Goal: Information Seeking & Learning: Learn about a topic

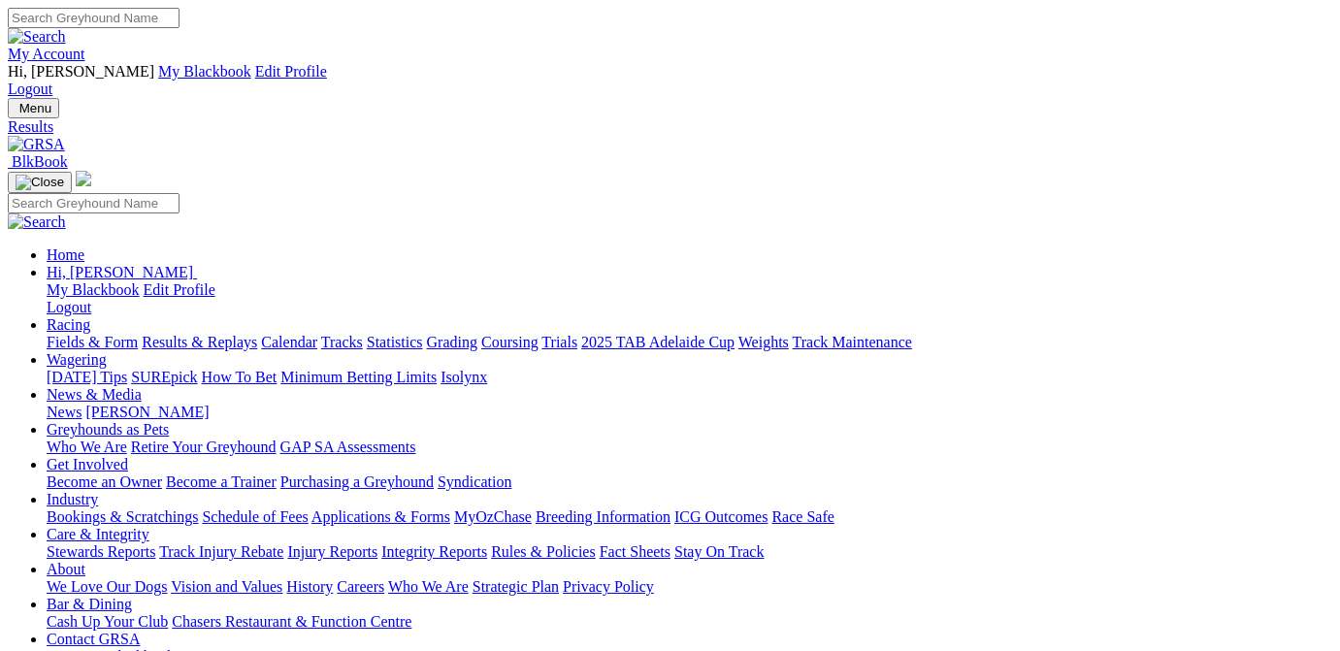
select select "VIC"
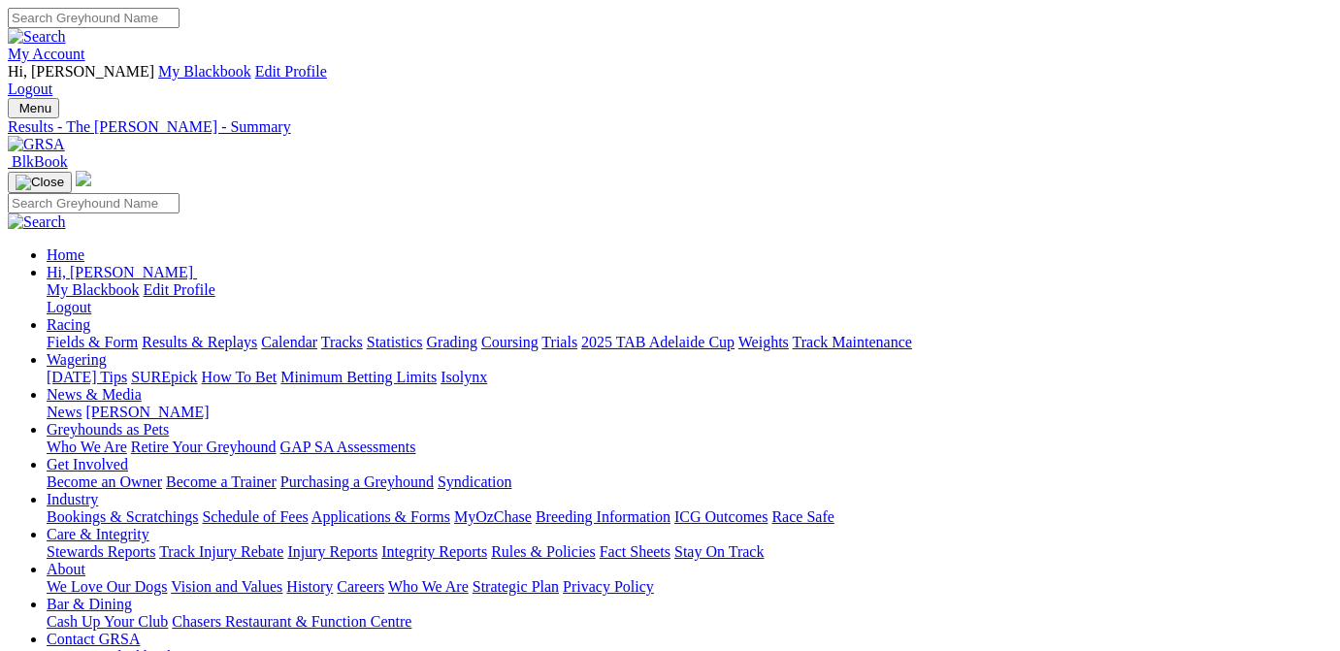
click at [95, 334] on link "Fields & Form" at bounding box center [92, 342] width 91 height 16
select select "VIC"
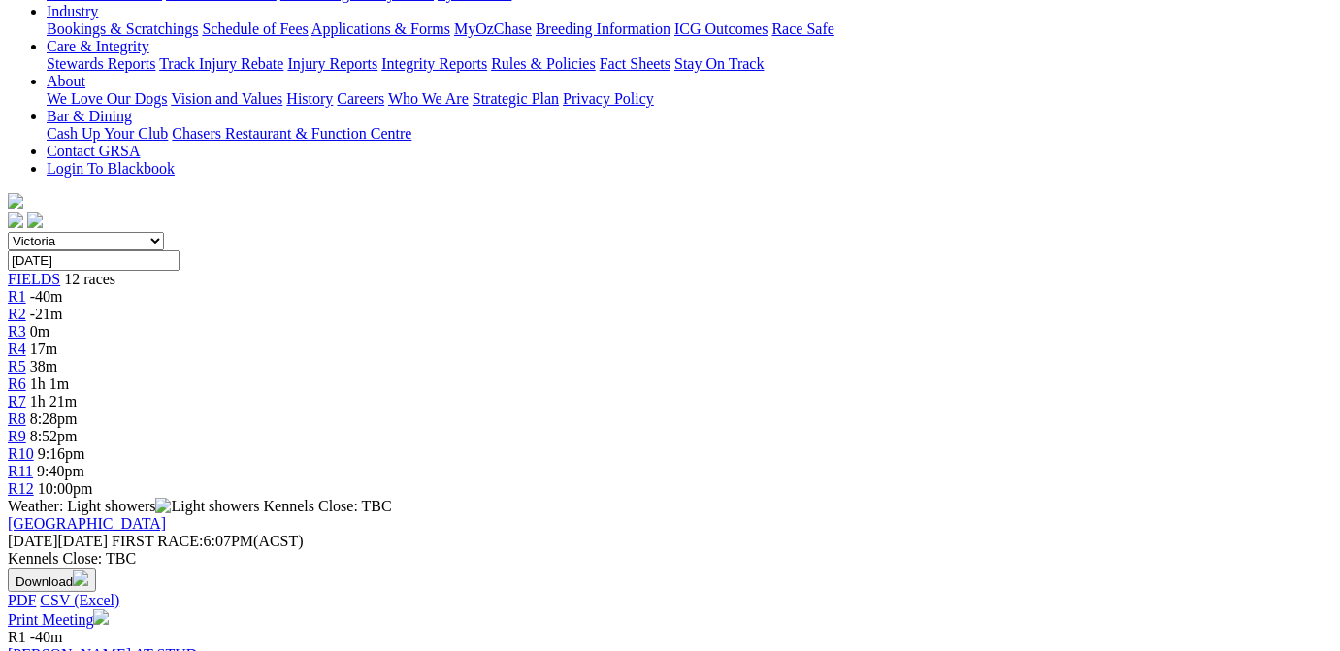
scroll to position [293, 0]
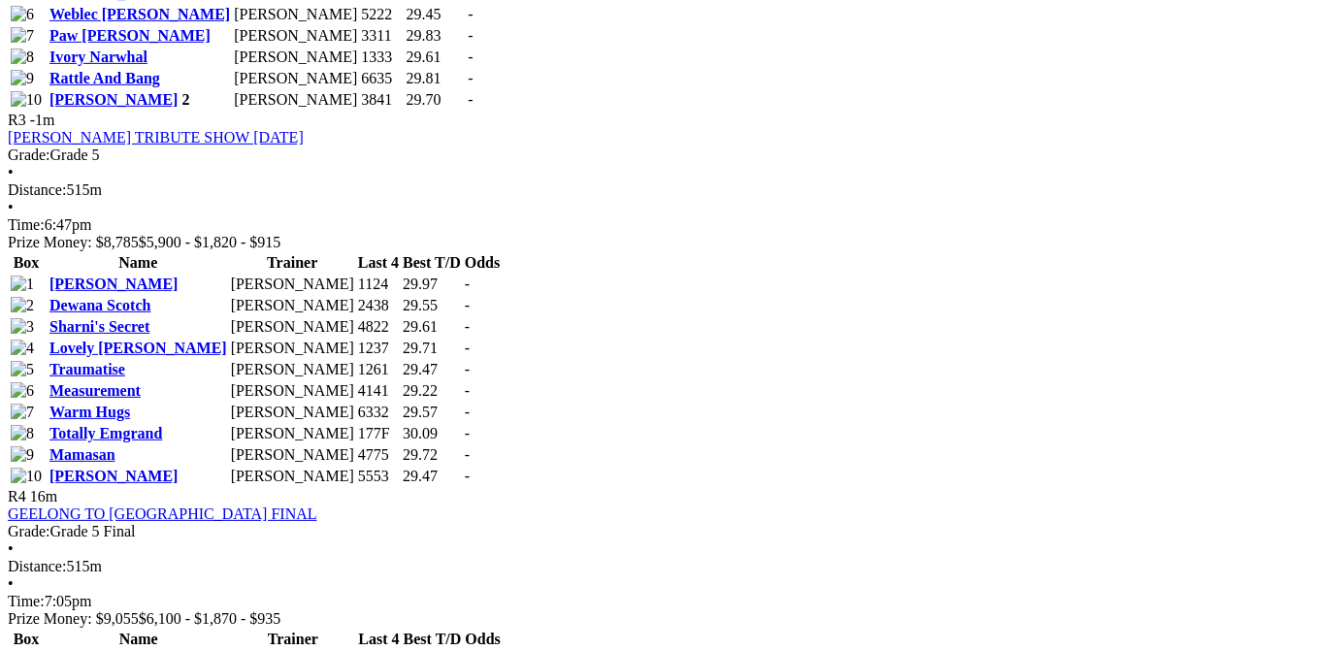
scroll to position [1953, 0]
